Goal: Transaction & Acquisition: Subscribe to service/newsletter

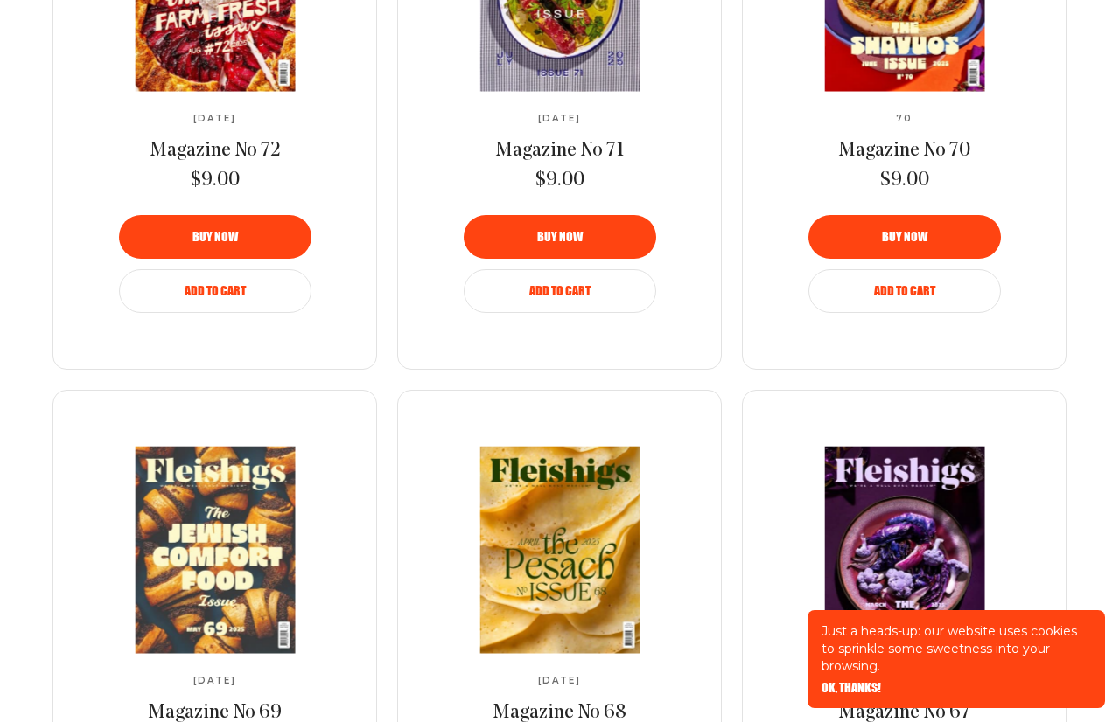
scroll to position [2061, 0]
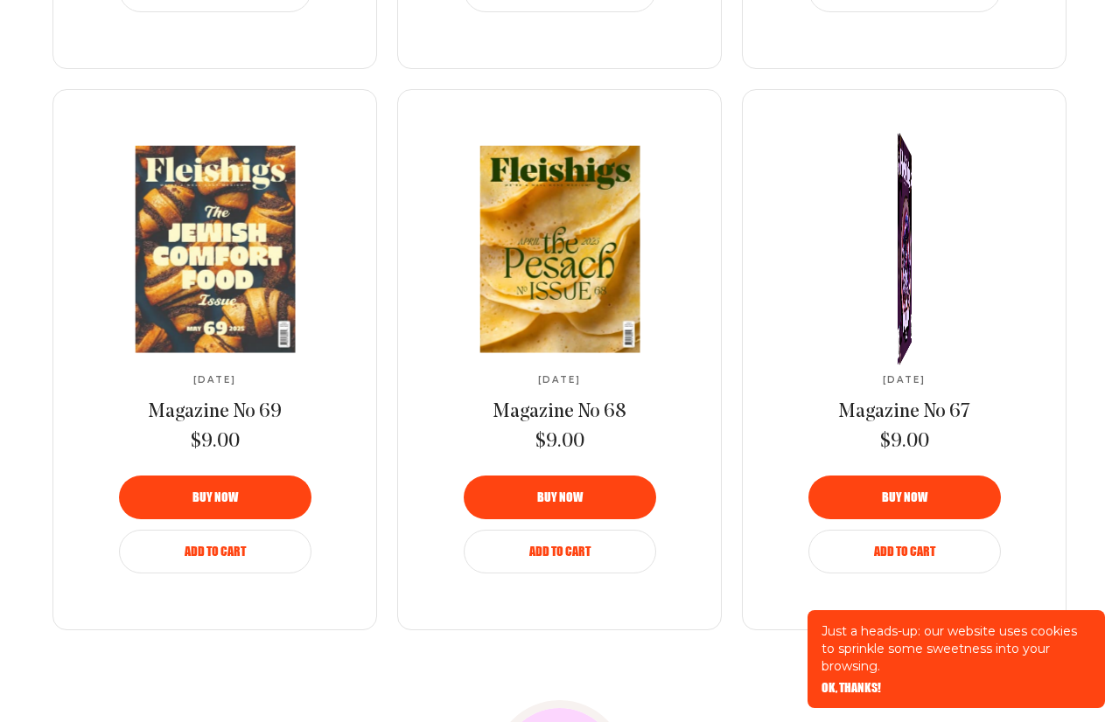
click at [946, 251] on link at bounding box center [904, 249] width 292 height 206
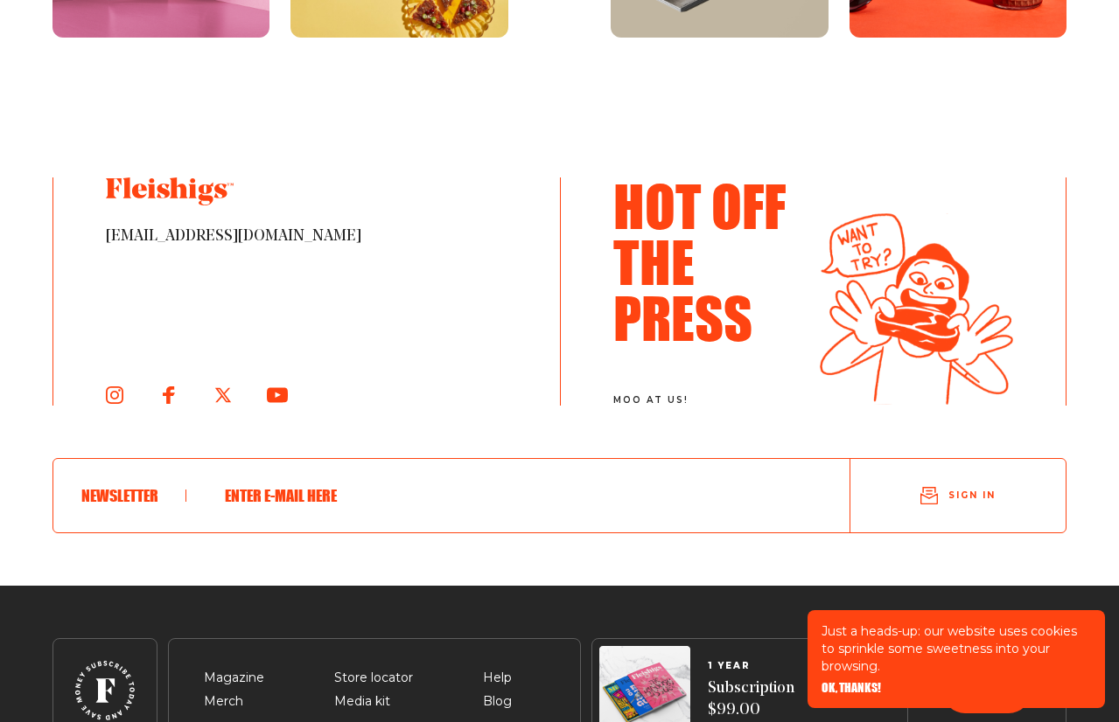
scroll to position [3313, 0]
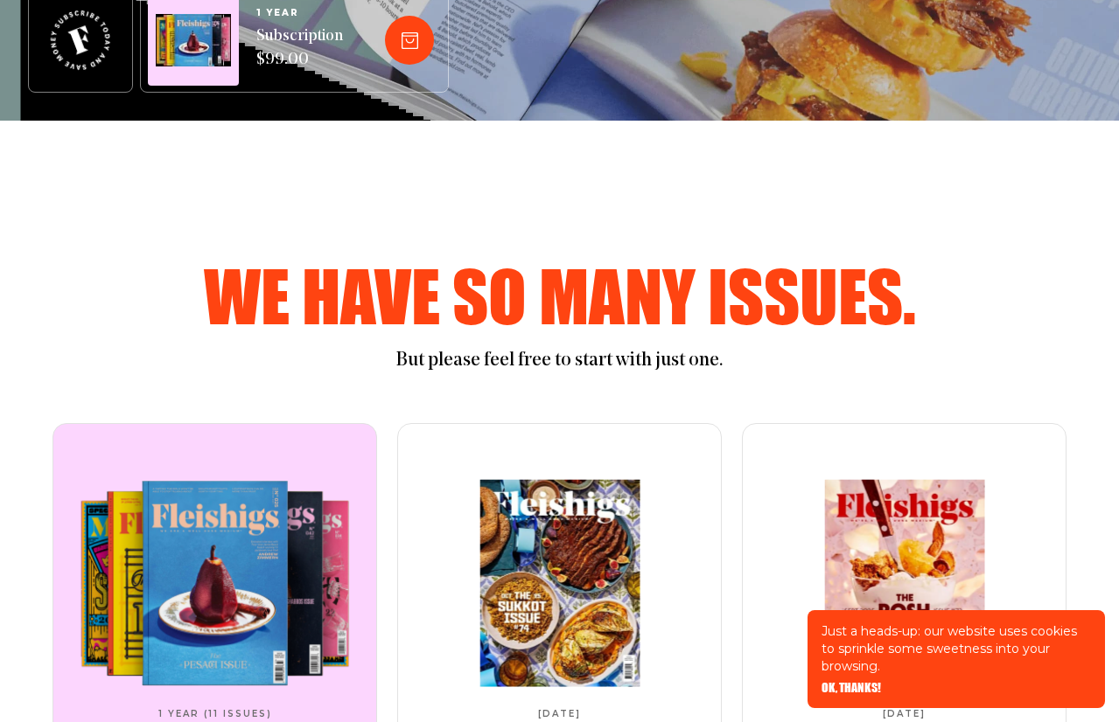
scroll to position [813, 0]
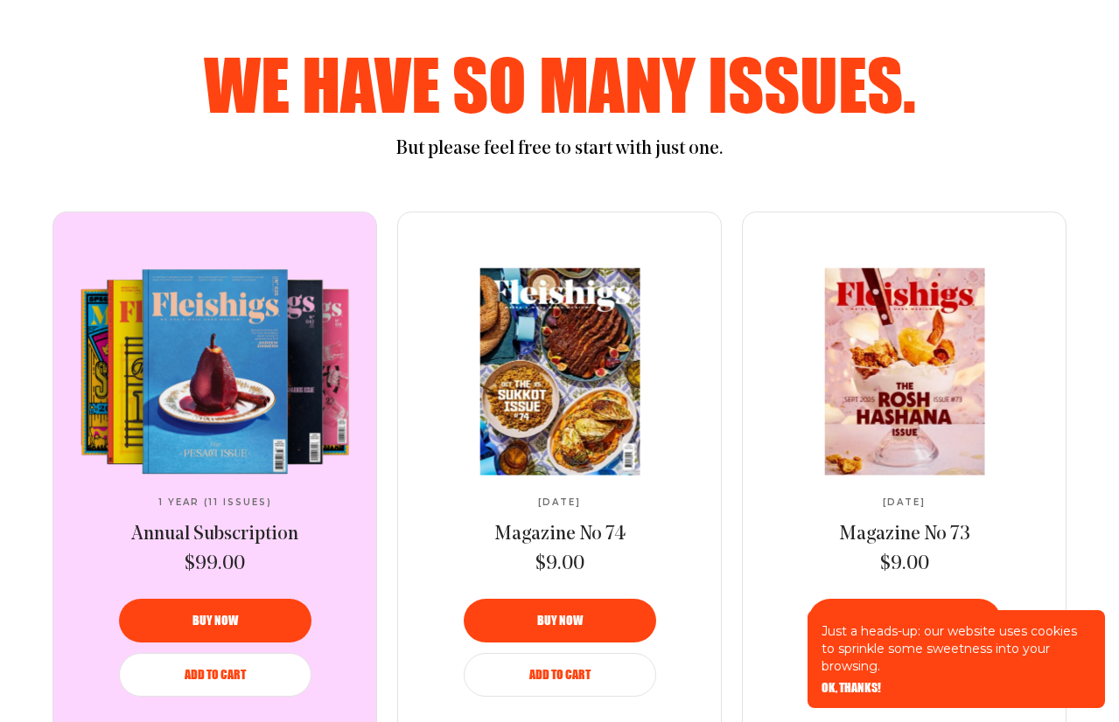
click at [214, 377] on video at bounding box center [215, 372] width 292 height 206
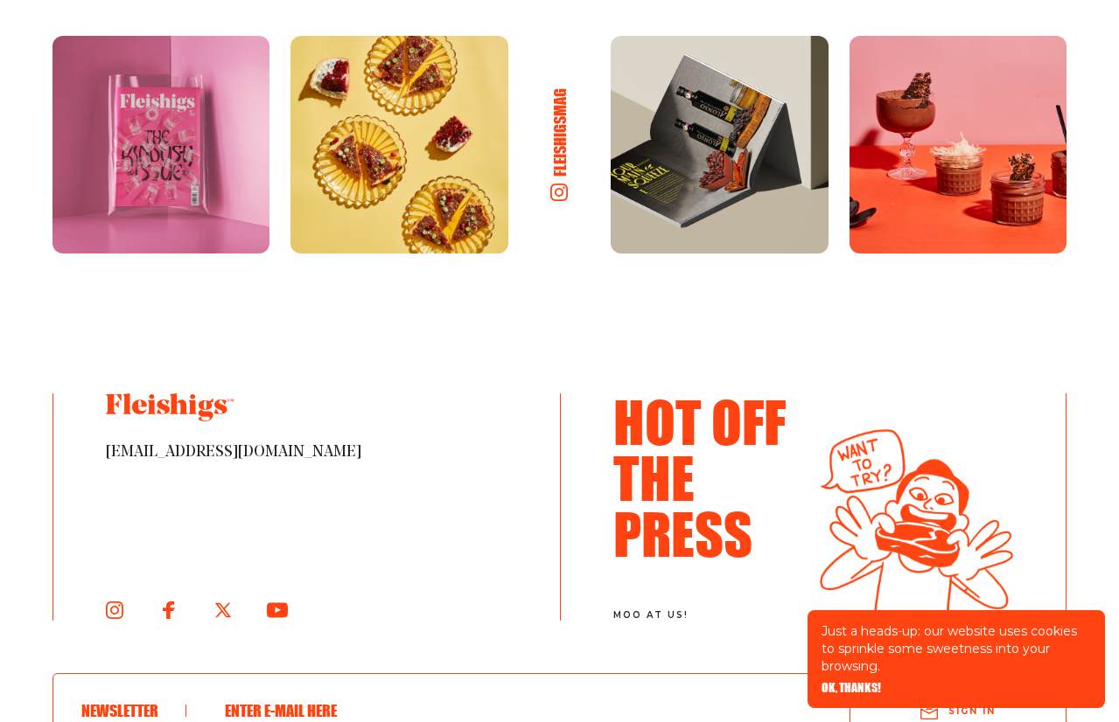
scroll to position [3960, 0]
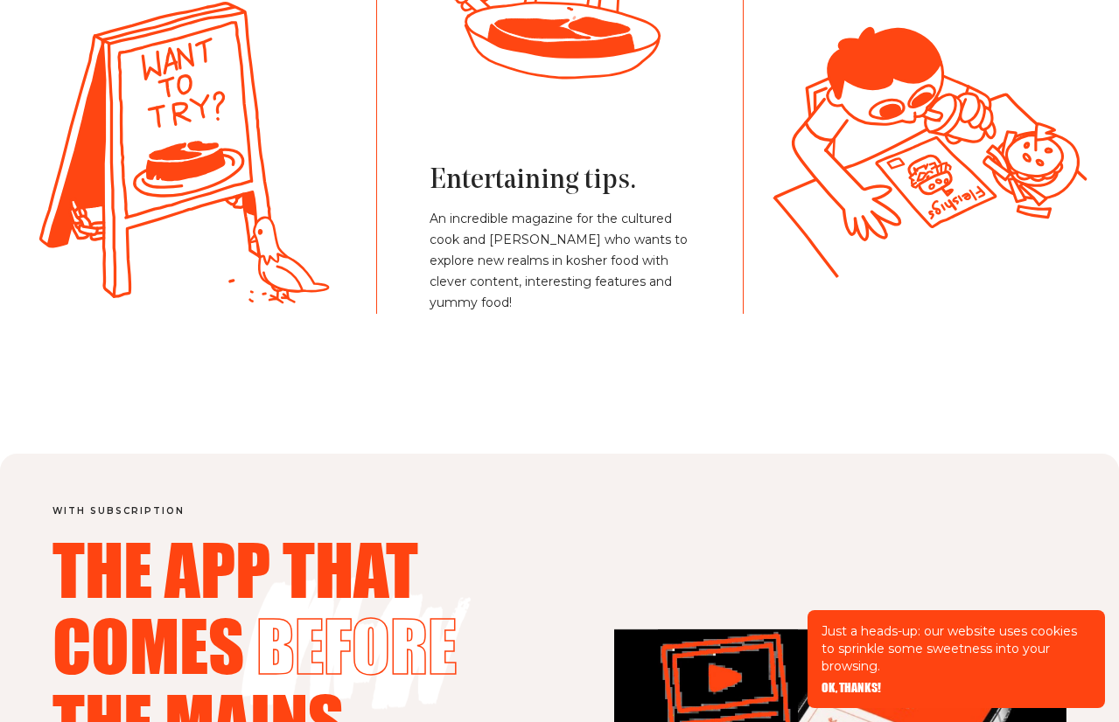
scroll to position [1737, 0]
